Goal: Use online tool/utility: Utilize a website feature to perform a specific function

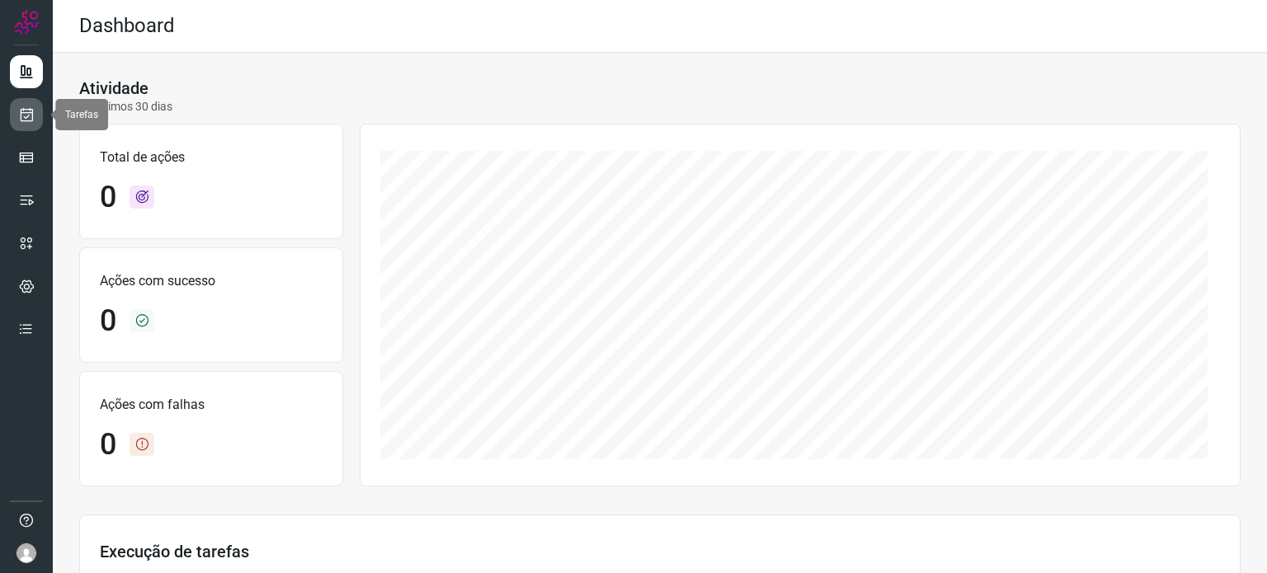
click at [21, 108] on icon at bounding box center [26, 114] width 17 height 16
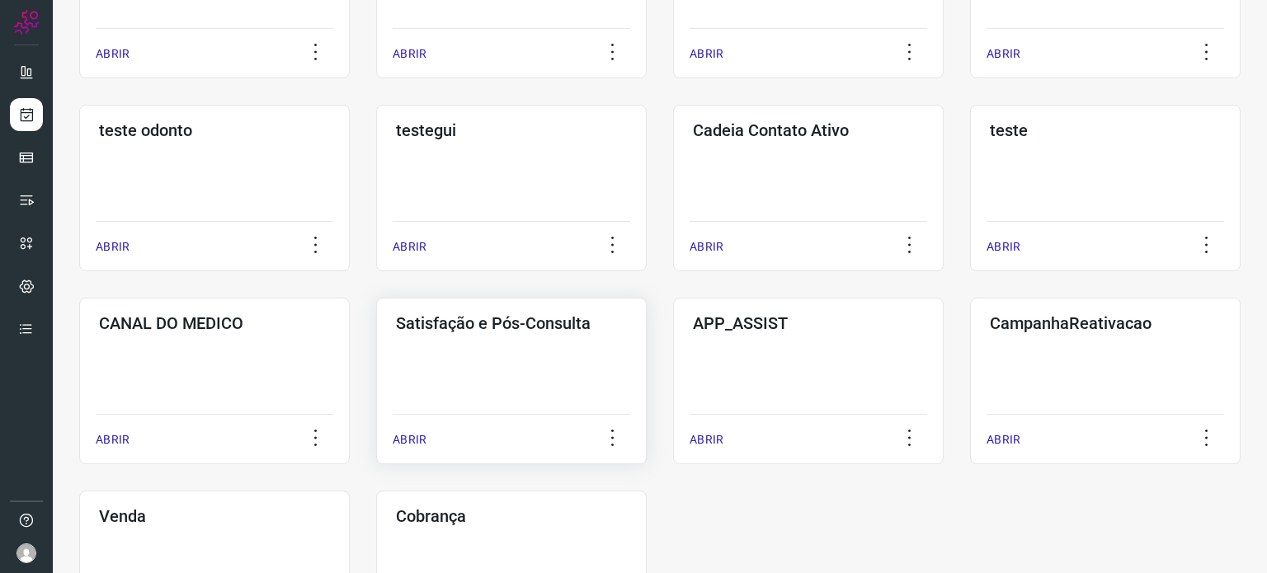
click at [540, 362] on div "Satisfação e Pós-Consulta ABRIR" at bounding box center [511, 381] width 271 height 167
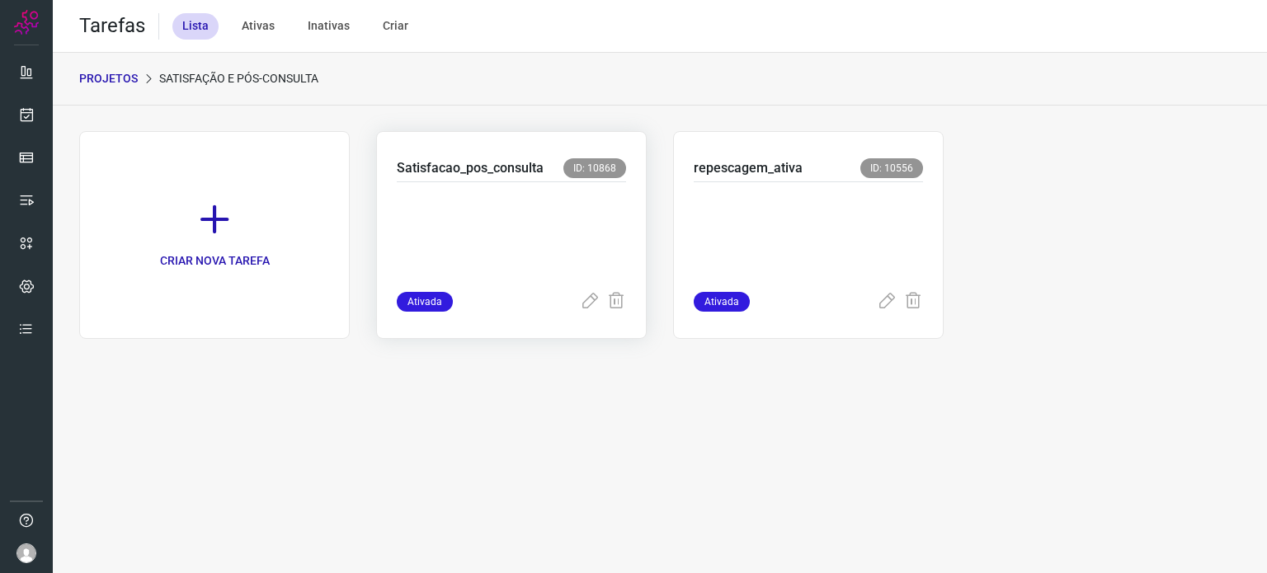
click at [540, 234] on p at bounding box center [511, 233] width 229 height 82
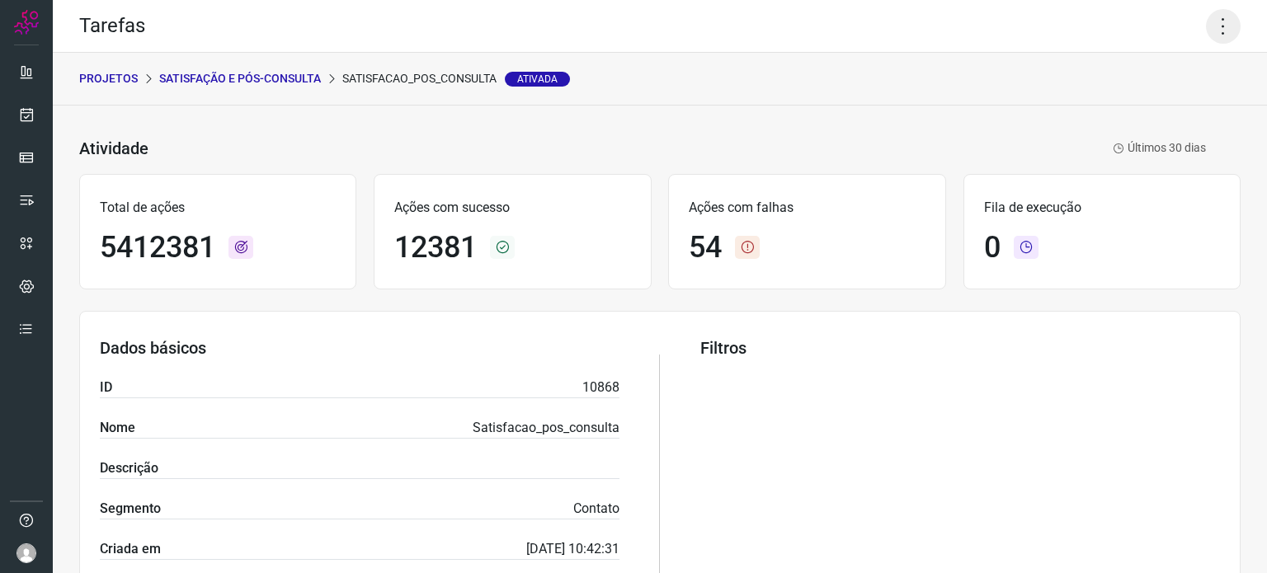
click at [1218, 18] on icon at bounding box center [1223, 26] width 35 height 35
click at [1166, 114] on li "Executar" at bounding box center [1152, 108] width 150 height 26
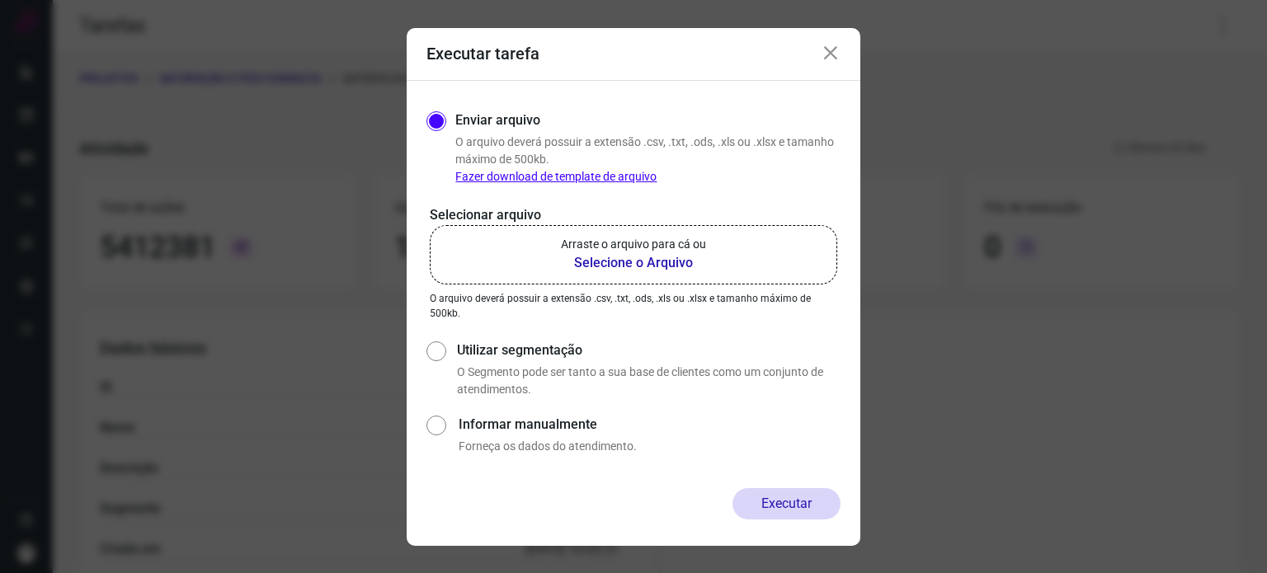
click at [598, 250] on p "Arraste o arquivo para cá ou" at bounding box center [633, 244] width 145 height 17
click at [0, 0] on input "Arraste o arquivo para cá ou Selecione o Arquivo" at bounding box center [0, 0] width 0 height 0
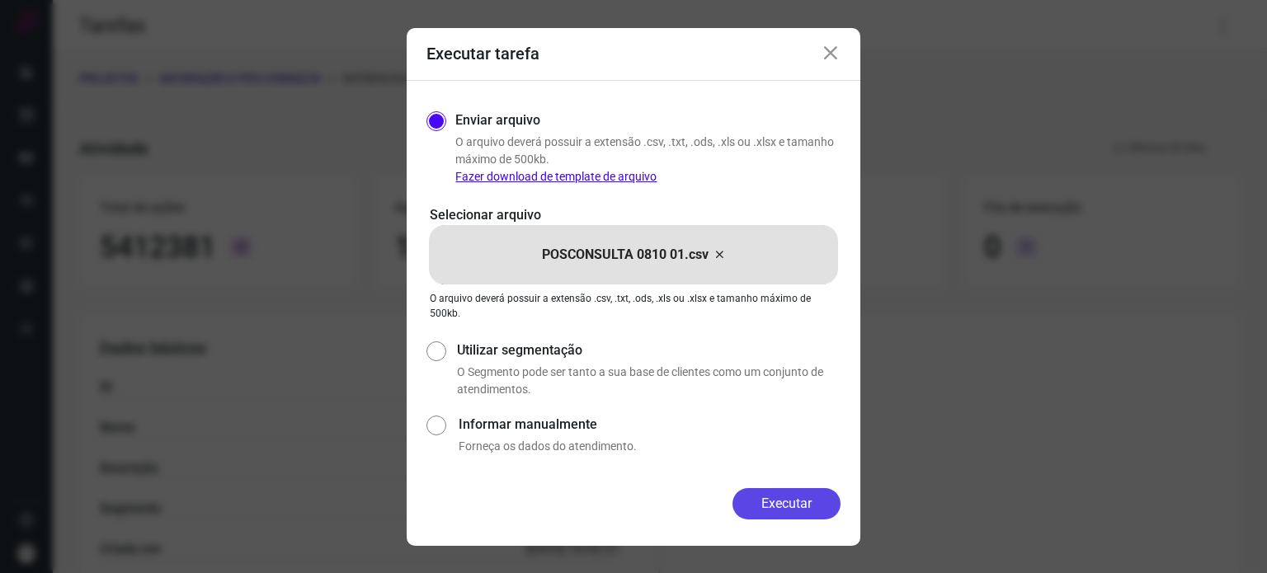
click at [752, 494] on button "Executar" at bounding box center [787, 503] width 108 height 31
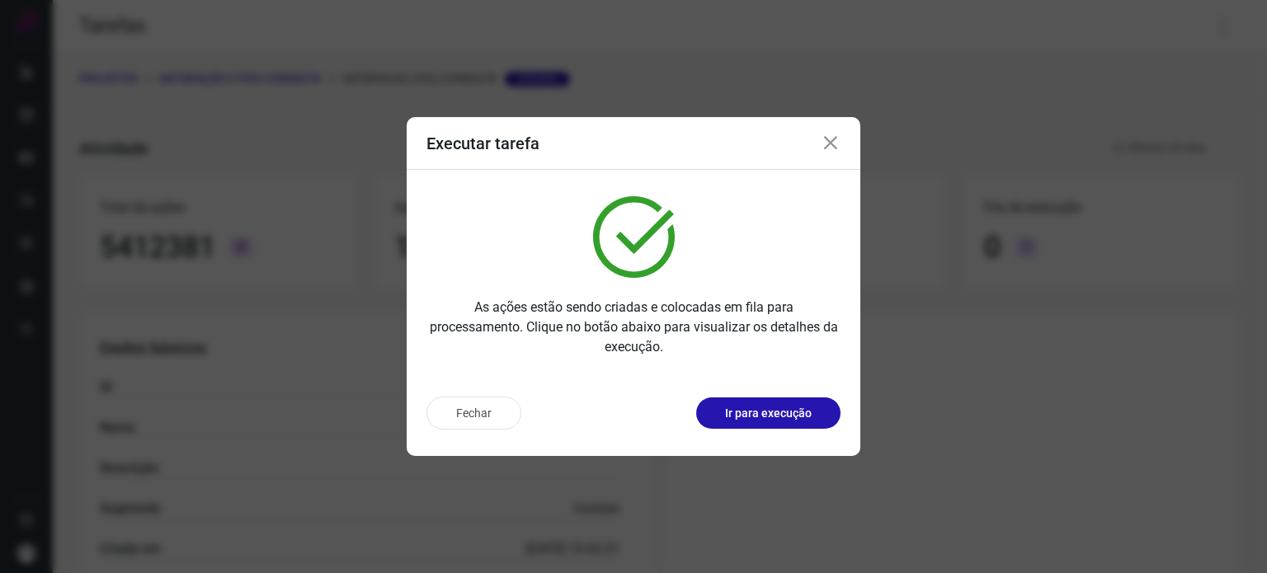
click at [794, 430] on div "Fechar Ir para execução" at bounding box center [634, 420] width 454 height 73
click at [794, 415] on p "Ir para execução" at bounding box center [768, 413] width 87 height 17
